Goal: Task Accomplishment & Management: Complete application form

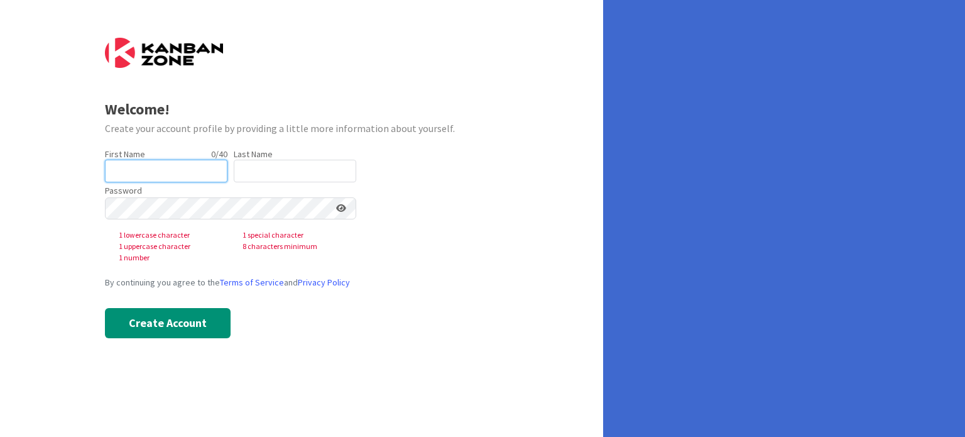
click at [181, 169] on input "text" at bounding box center [166, 171] width 122 height 23
type input "[PERSON_NAME]"
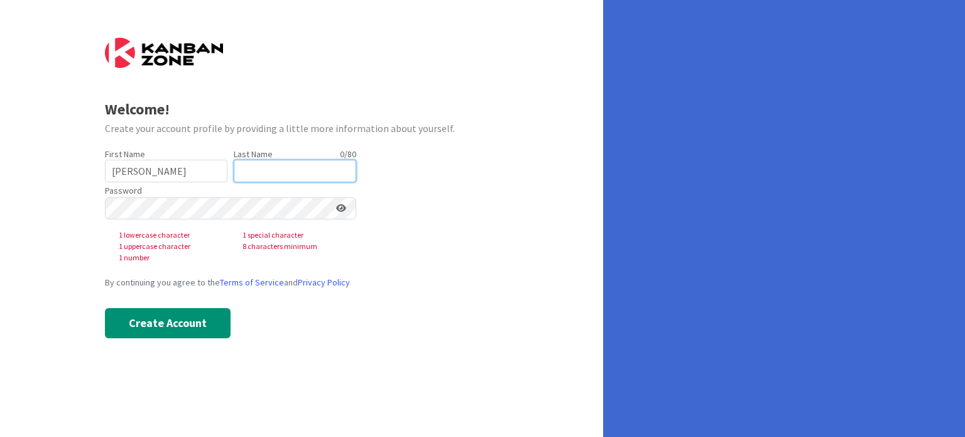
click at [268, 163] on input "text" at bounding box center [295, 171] width 122 height 23
click at [271, 163] on input "text" at bounding box center [295, 171] width 122 height 23
type input "g"
type input "[PERSON_NAME]"
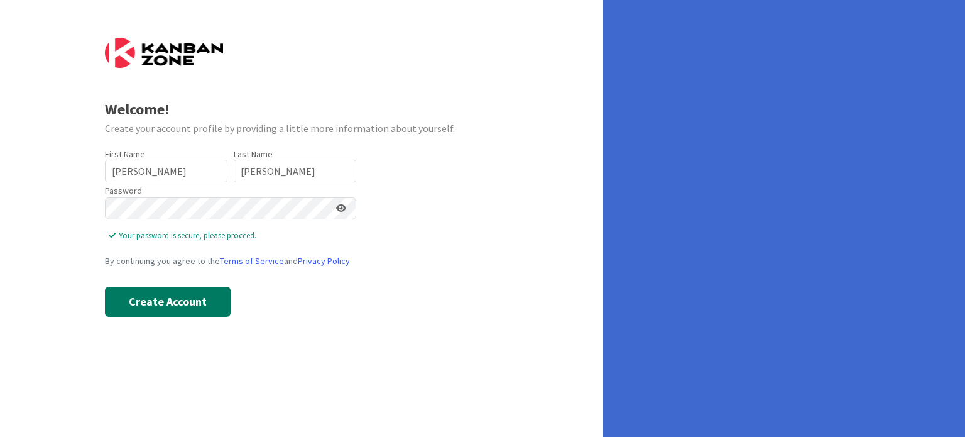
click at [181, 295] on button "Create Account" at bounding box center [168, 301] width 126 height 30
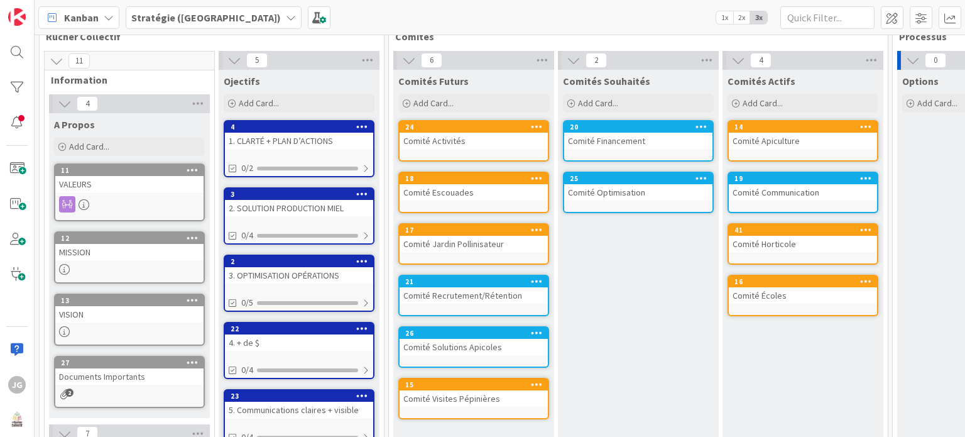
scroll to position [48, 0]
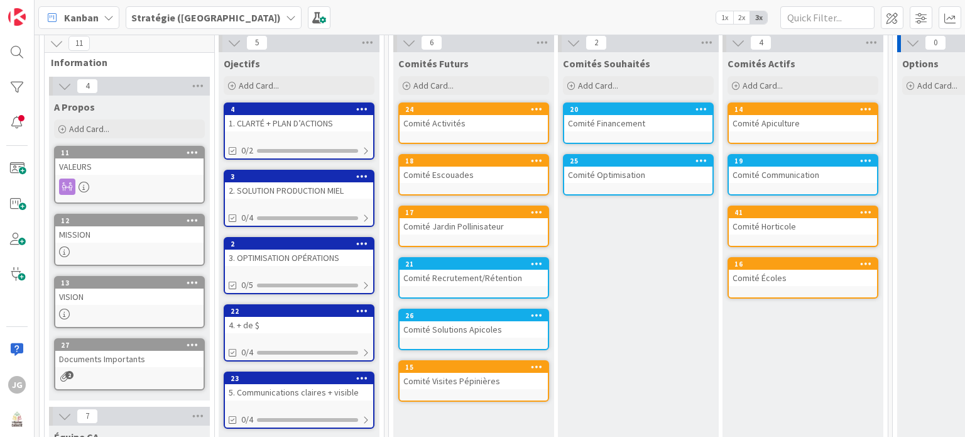
click at [470, 279] on div "Comité Recrutement/Rétention" at bounding box center [473, 277] width 148 height 16
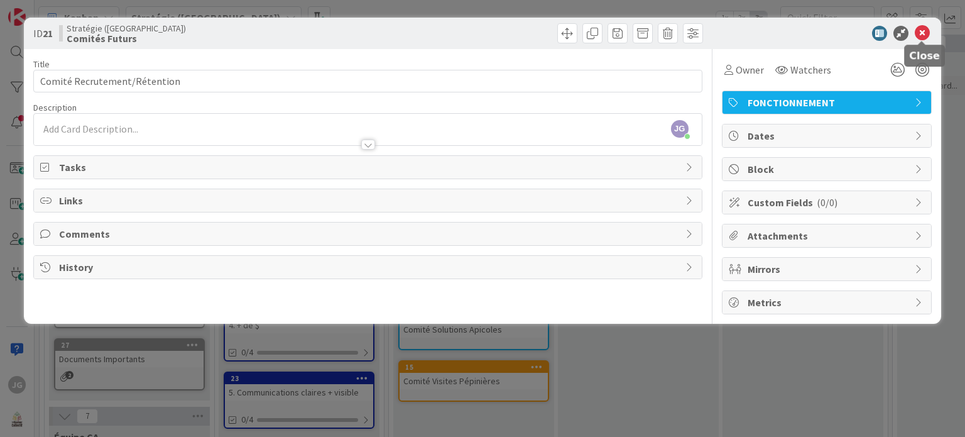
click at [927, 30] on icon at bounding box center [922, 33] width 15 height 15
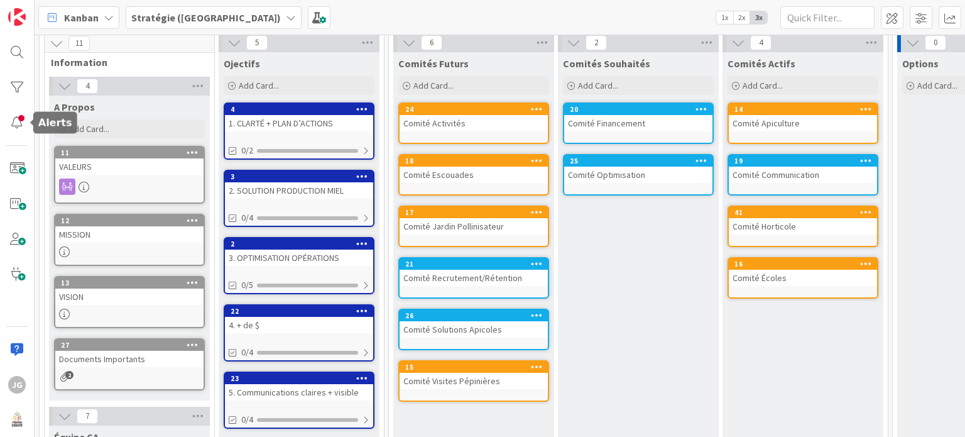
click at [23, 126] on div at bounding box center [16, 122] width 25 height 25
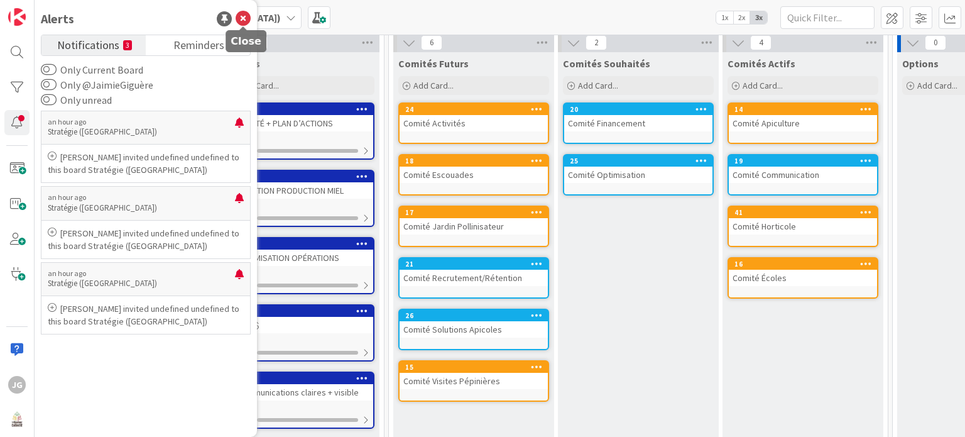
click at [243, 16] on icon at bounding box center [243, 18] width 15 height 15
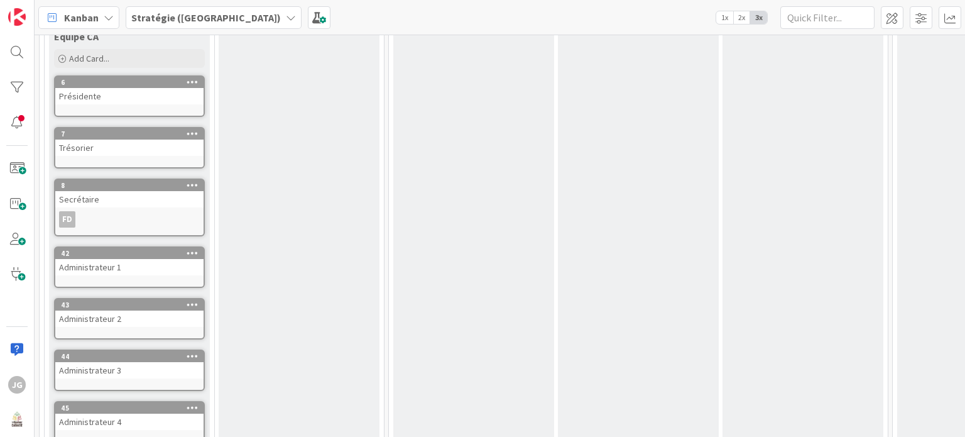
scroll to position [487, 0]
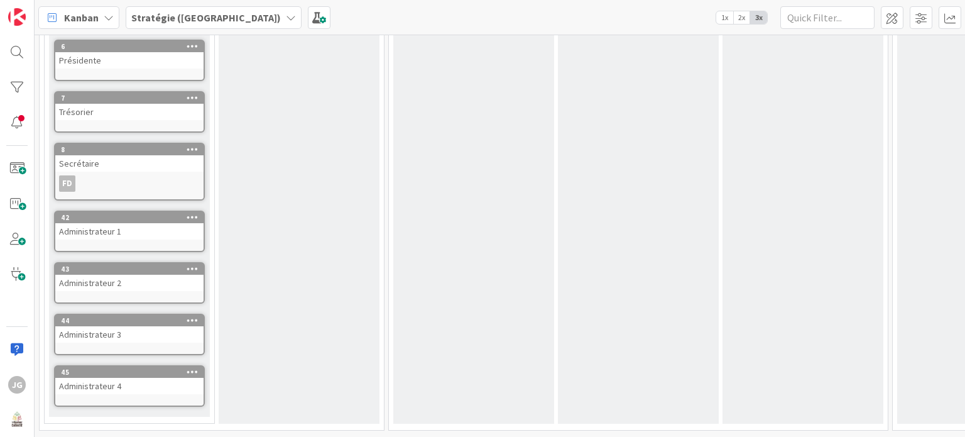
click at [111, 381] on div "Administrateur 4" at bounding box center [129, 386] width 148 height 16
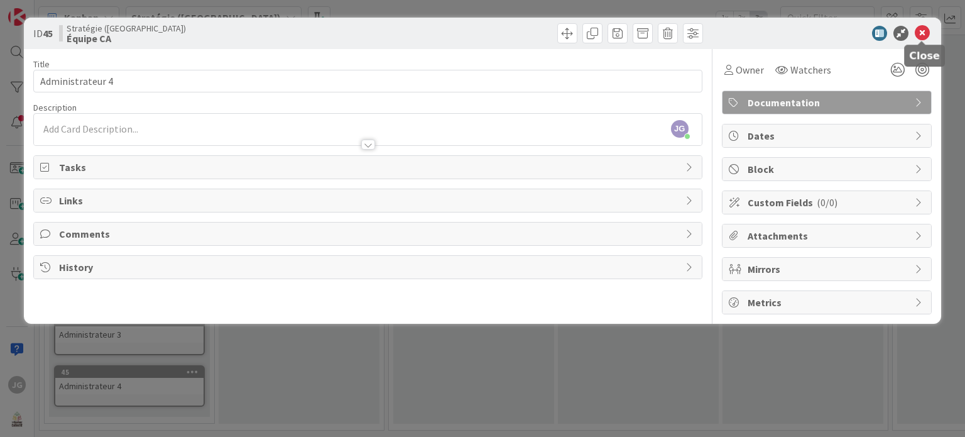
click at [927, 30] on icon at bounding box center [922, 33] width 15 height 15
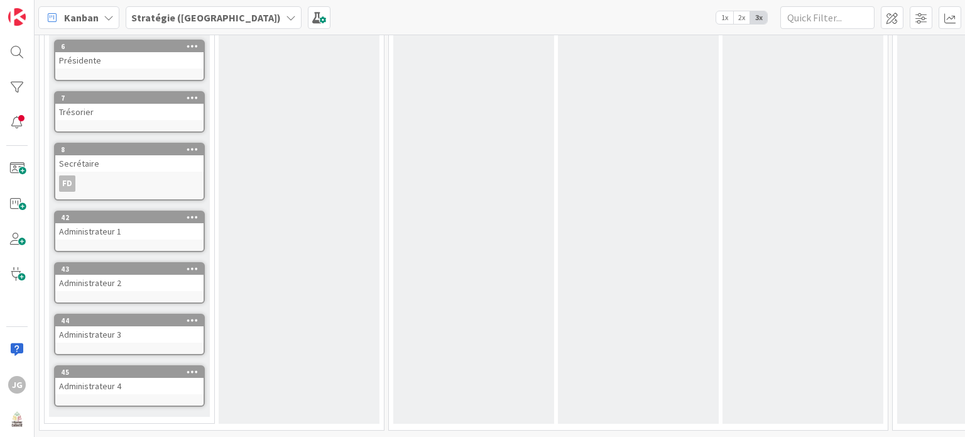
click at [137, 326] on div "Administrateur 3" at bounding box center [129, 334] width 148 height 16
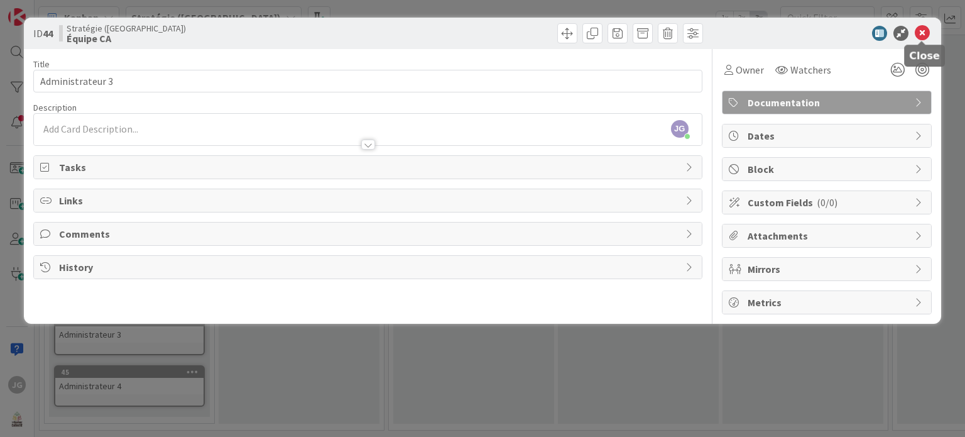
click at [920, 31] on icon at bounding box center [922, 33] width 15 height 15
